Goal: Task Accomplishment & Management: Manage account settings

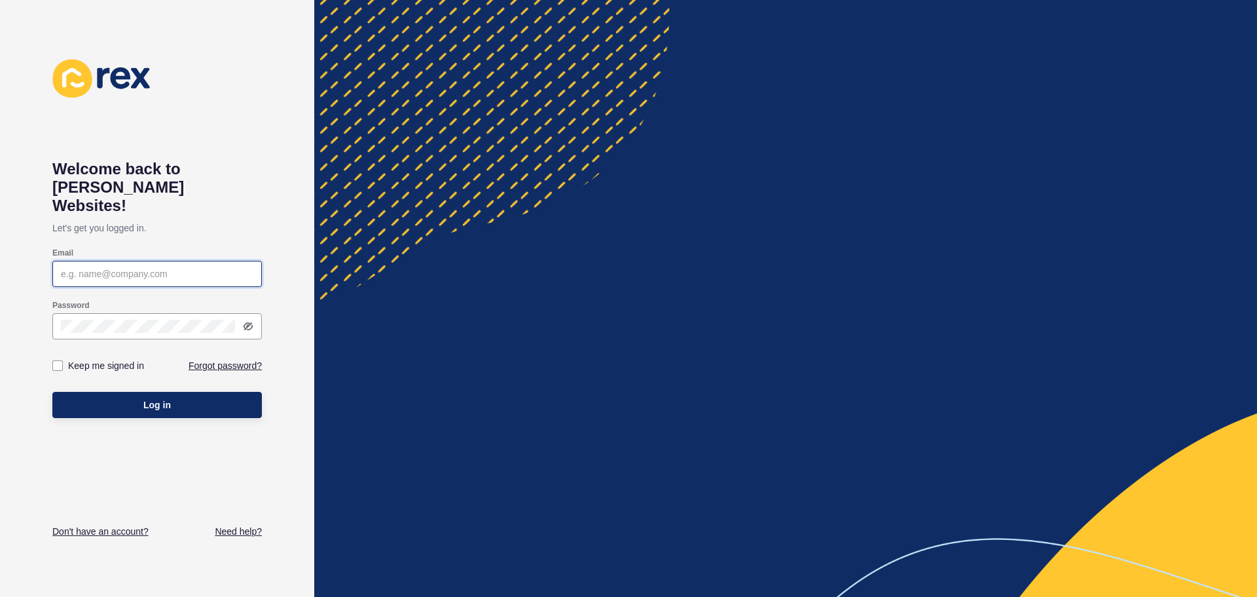
drag, startPoint x: 0, startPoint y: 0, endPoint x: 194, endPoint y: 257, distance: 322.2
click at [193, 267] on input "Email" at bounding box center [157, 273] width 193 height 13
type input "[EMAIL_ADDRESS][DOMAIN_NAME]"
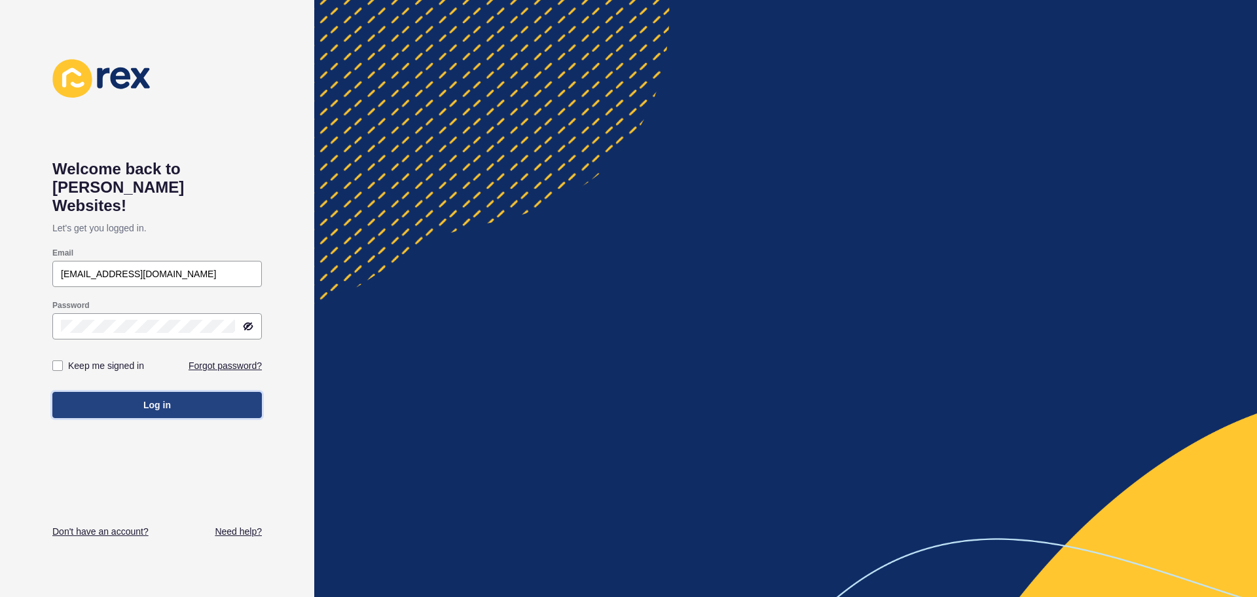
click at [165, 398] on span "Log in" at bounding box center [157, 404] width 28 height 13
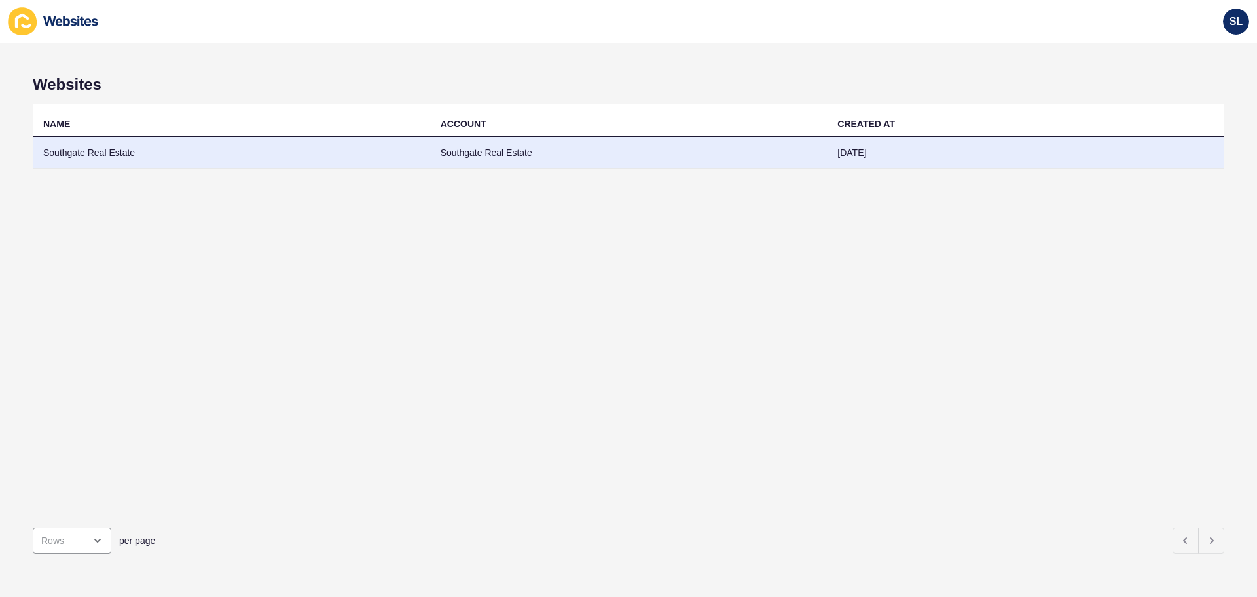
click at [608, 141] on td "Southgate Real Estate" at bounding box center [628, 153] width 397 height 32
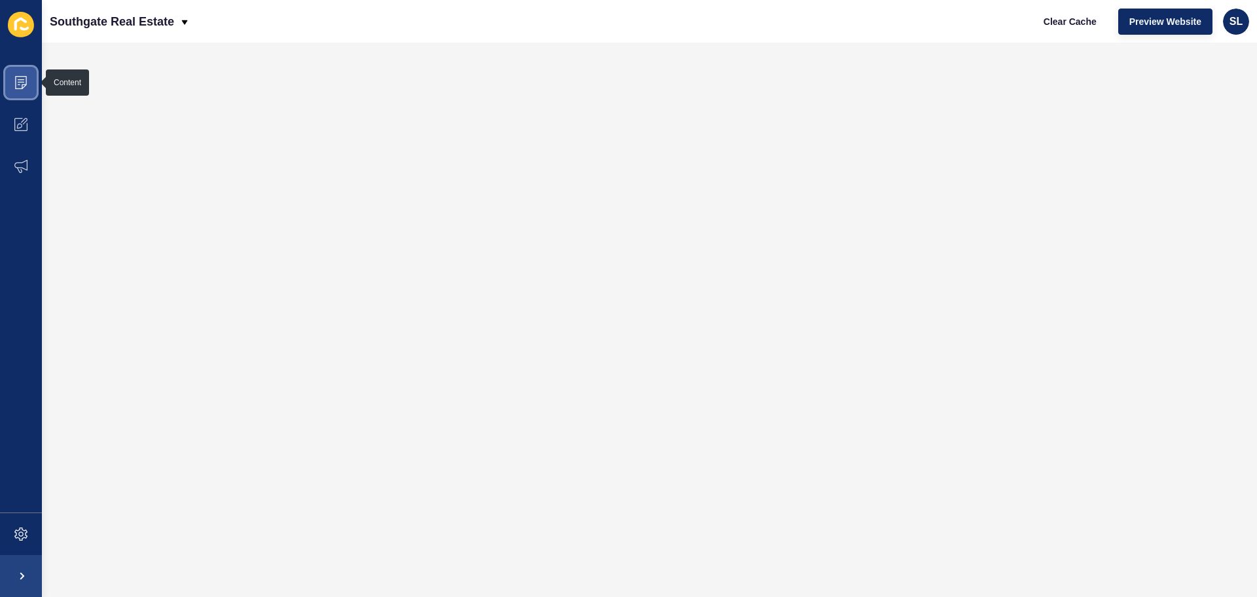
click at [20, 84] on icon at bounding box center [20, 82] width 13 height 13
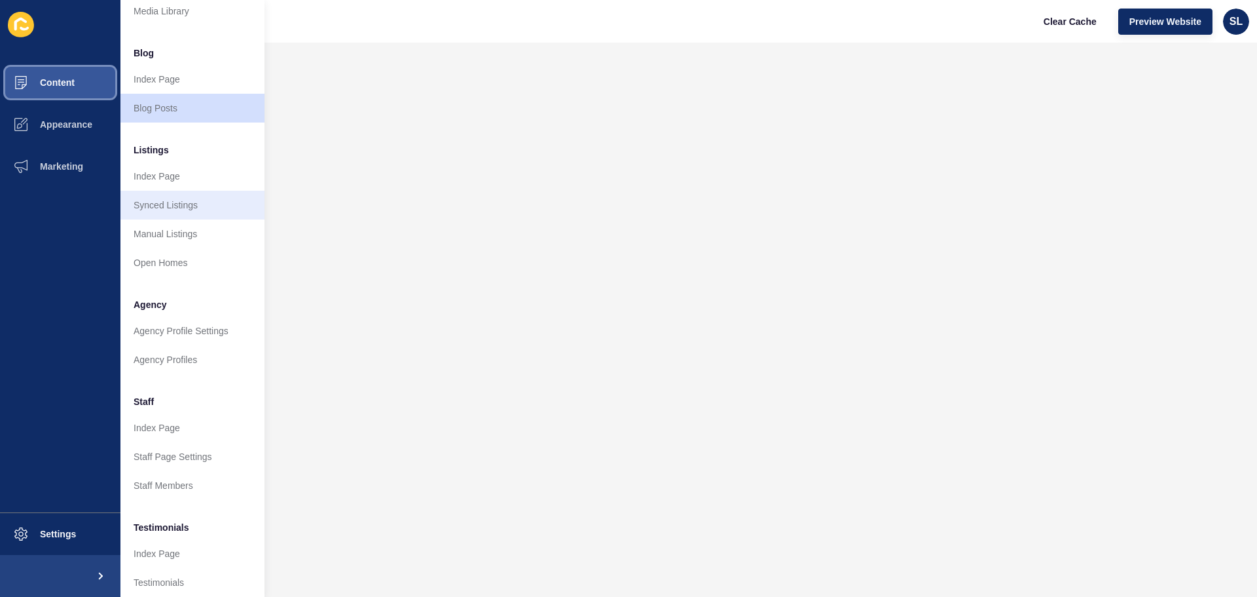
scroll to position [181, 0]
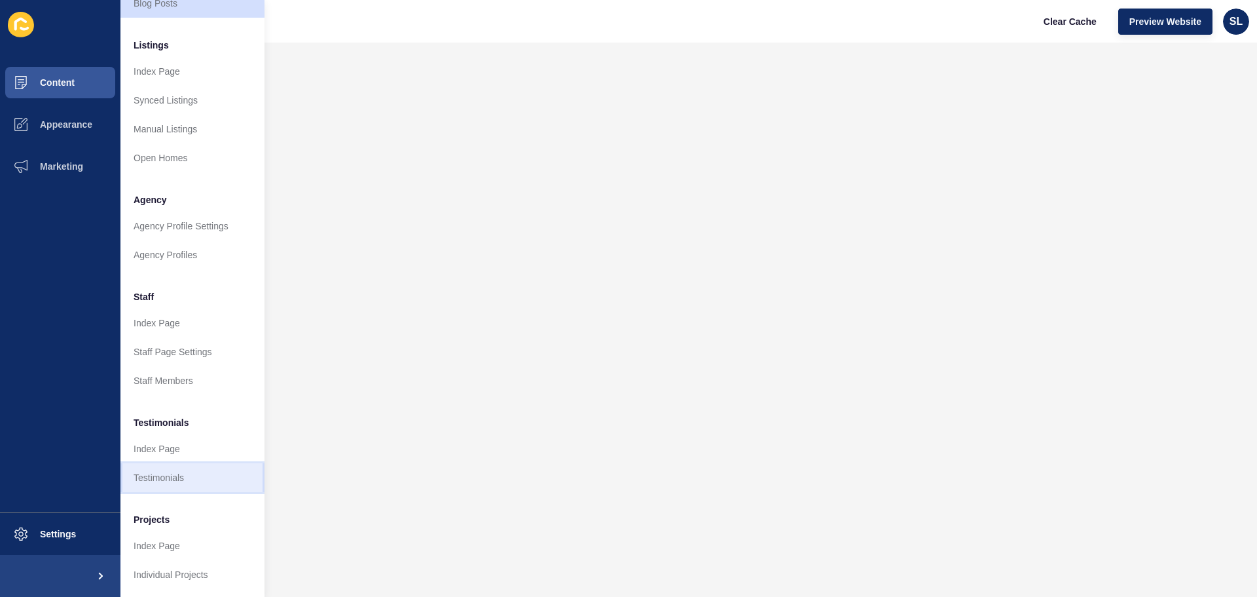
click at [174, 463] on link "Testimonials" at bounding box center [192, 477] width 144 height 29
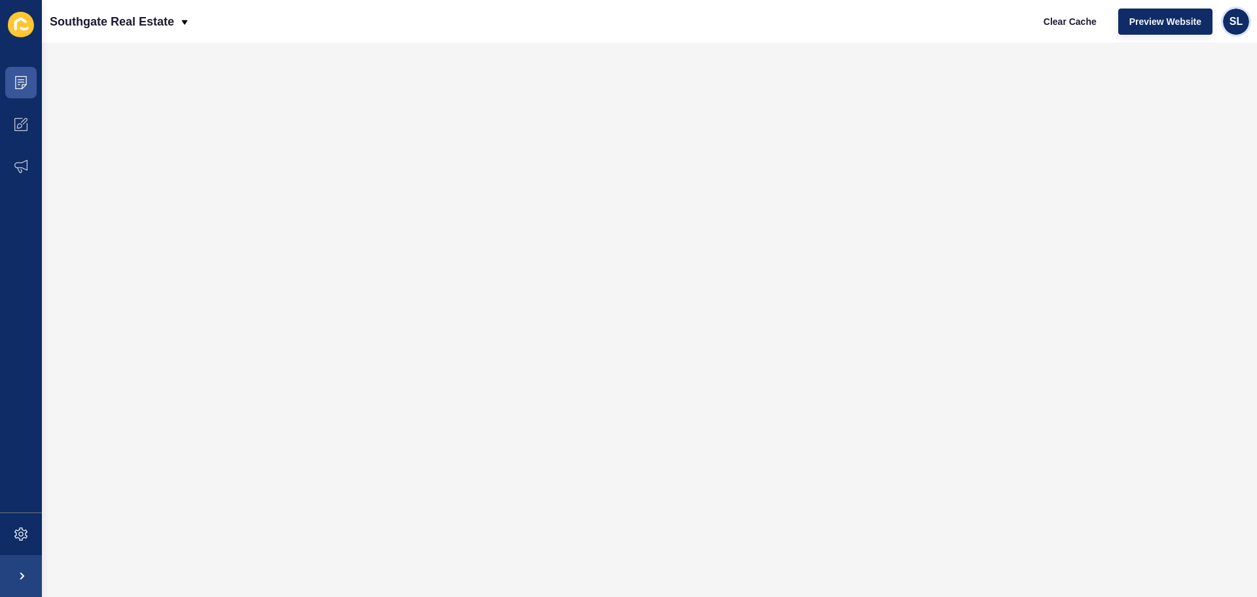
click at [1239, 26] on span "SL" at bounding box center [1236, 21] width 13 height 13
click at [1181, 111] on link "Logout" at bounding box center [1206, 109] width 96 height 29
